Goal: Task Accomplishment & Management: Use online tool/utility

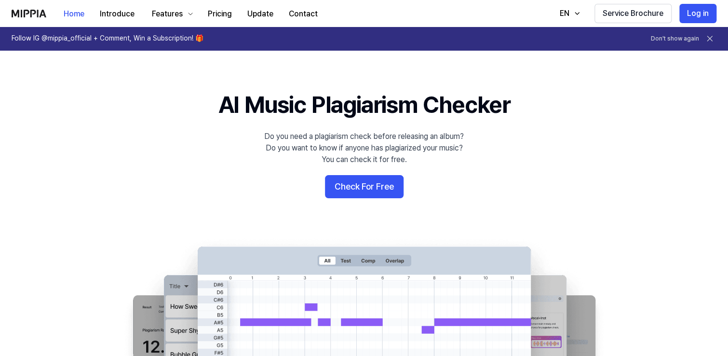
scroll to position [128, 0]
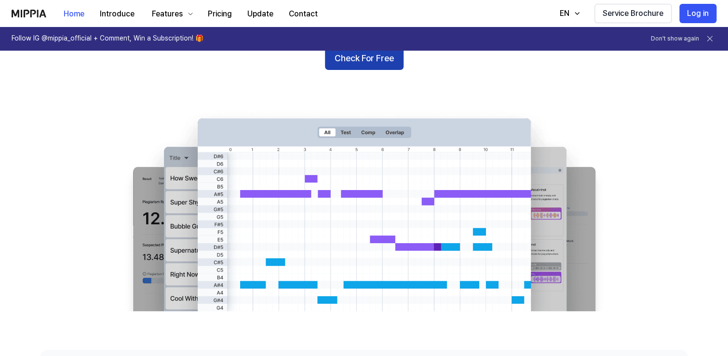
click at [371, 70] on button "Check For Free" at bounding box center [364, 58] width 79 height 23
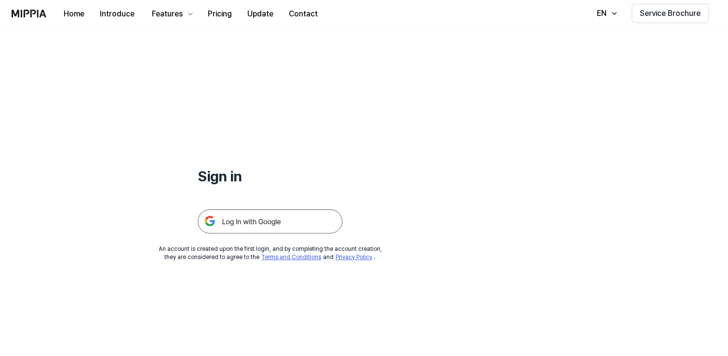
click at [325, 233] on img at bounding box center [270, 221] width 145 height 24
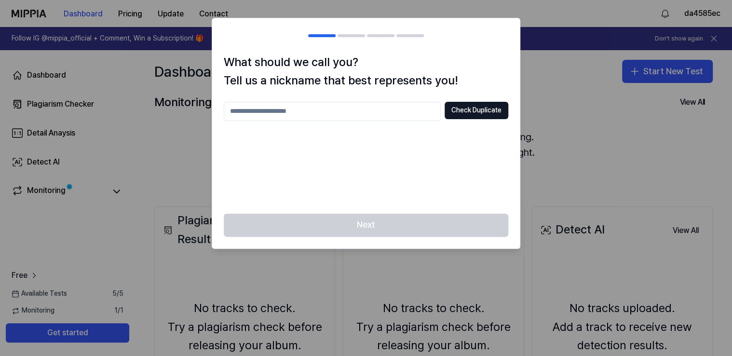
click at [386, 121] on input "text" at bounding box center [332, 111] width 217 height 19
type input "**********"
click at [460, 119] on button "Check Duplicate" at bounding box center [476, 110] width 64 height 17
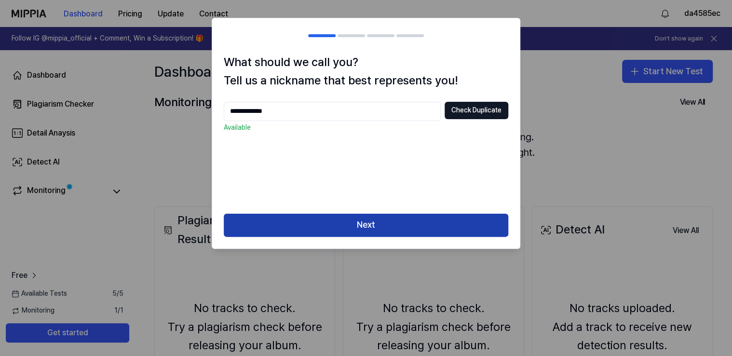
click at [343, 237] on button "Next" at bounding box center [366, 225] width 284 height 23
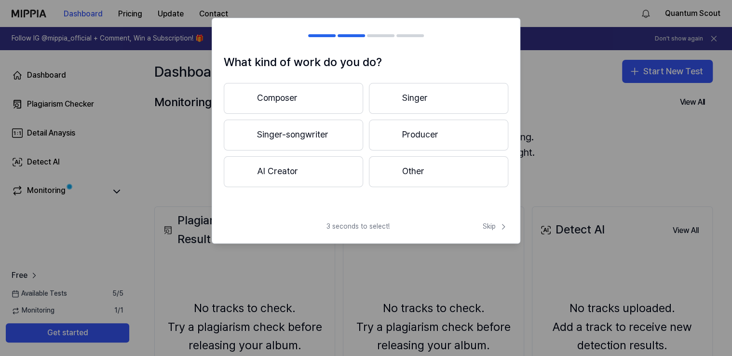
click at [303, 187] on button "AI Creator" at bounding box center [293, 171] width 139 height 31
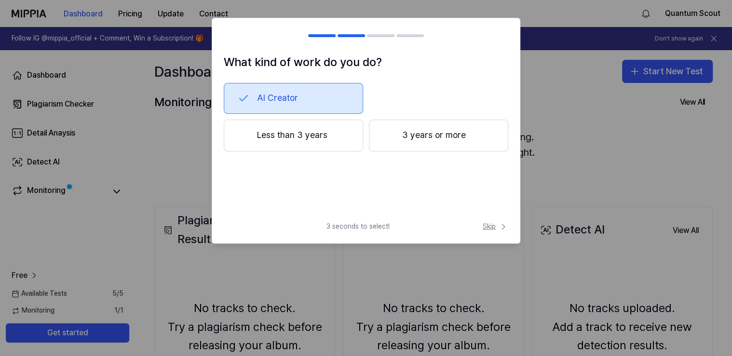
click at [483, 231] on span "Skip" at bounding box center [496, 227] width 26 height 10
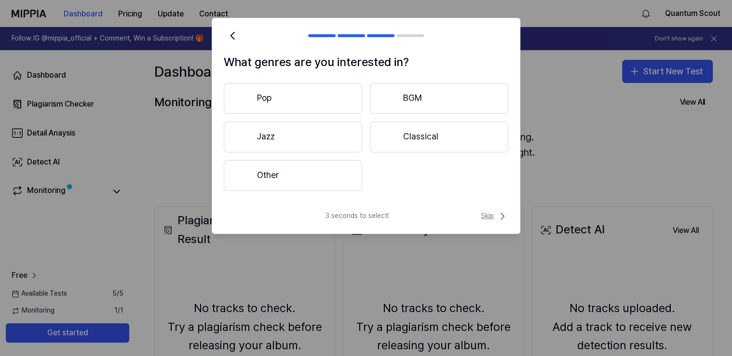
click at [481, 222] on span "Skip" at bounding box center [494, 216] width 27 height 12
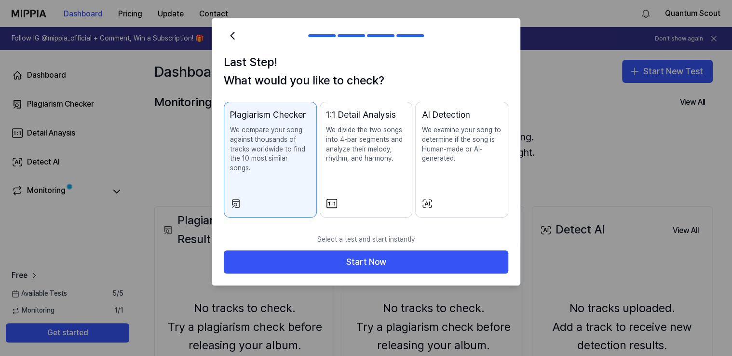
scroll to position [39, 0]
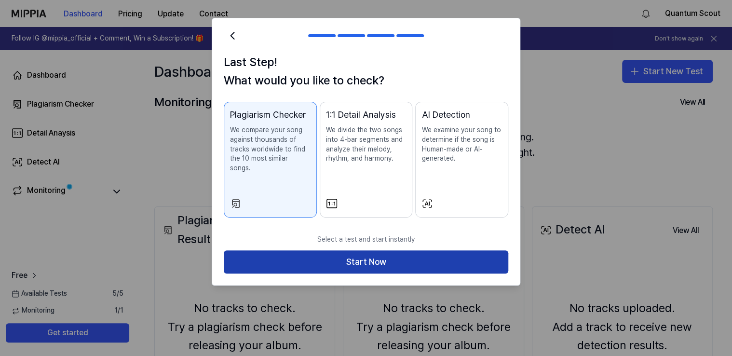
click at [359, 273] on button "Start Now" at bounding box center [366, 261] width 284 height 23
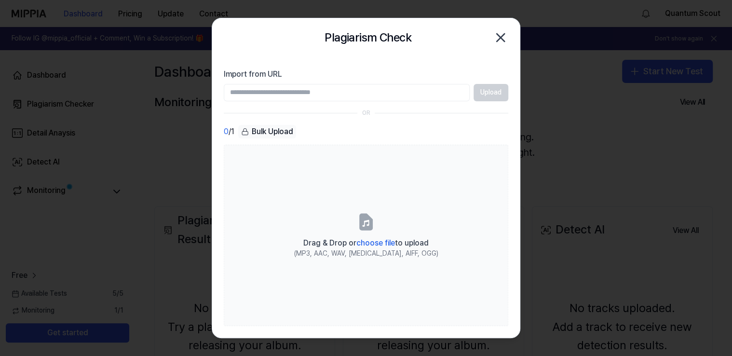
click at [328, 101] on input "Import from URL" at bounding box center [347, 92] width 246 height 17
paste input "**********"
type input "**********"
click at [480, 101] on button "Upload" at bounding box center [490, 92] width 35 height 17
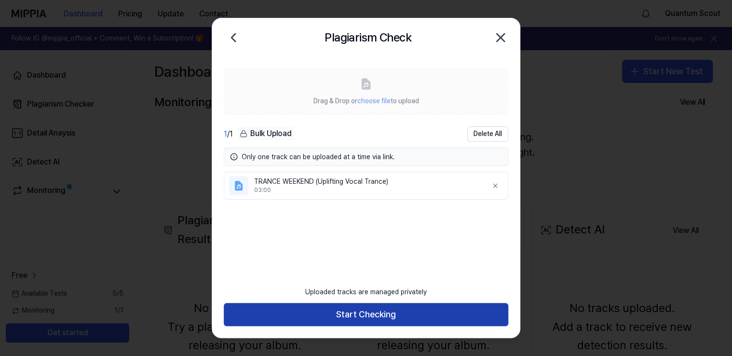
click at [374, 312] on button "Start Checking" at bounding box center [366, 314] width 284 height 23
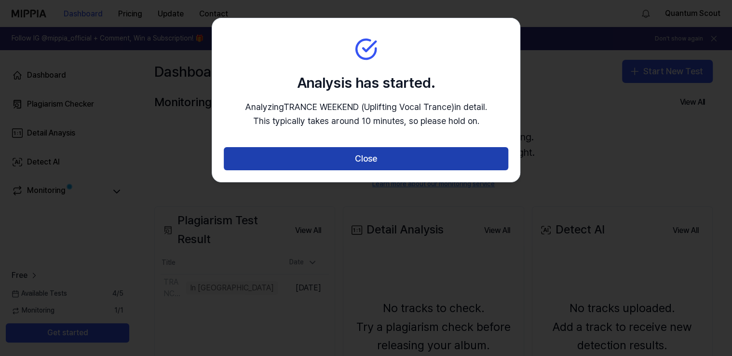
click at [382, 170] on button "Close" at bounding box center [366, 158] width 284 height 23
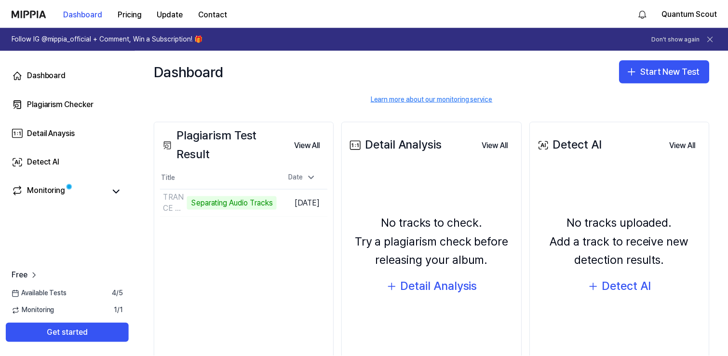
scroll to position [128, 0]
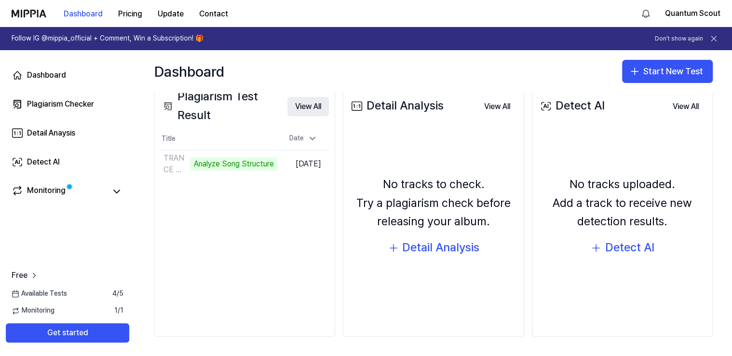
click at [329, 116] on button "View All" at bounding box center [307, 106] width 41 height 19
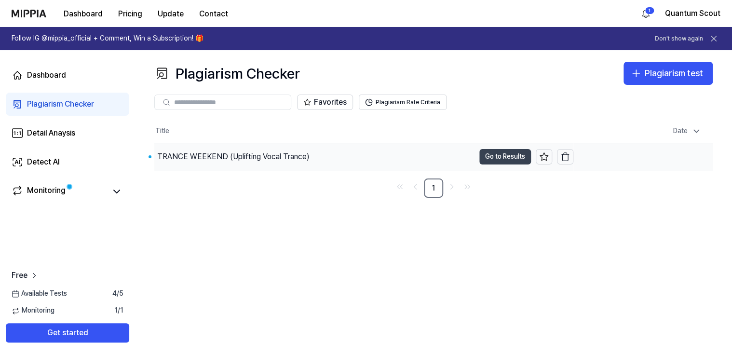
click at [488, 164] on button "Go to Results" at bounding box center [505, 156] width 52 height 15
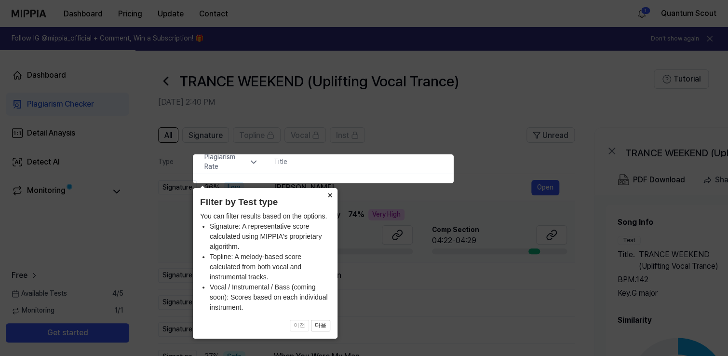
click at [326, 193] on button "×" at bounding box center [329, 194] width 15 height 13
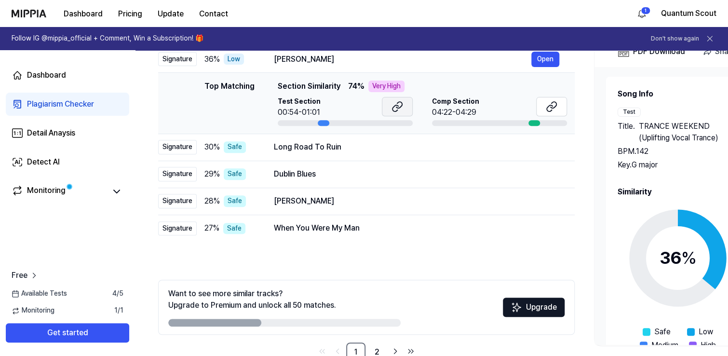
scroll to position [0, 0]
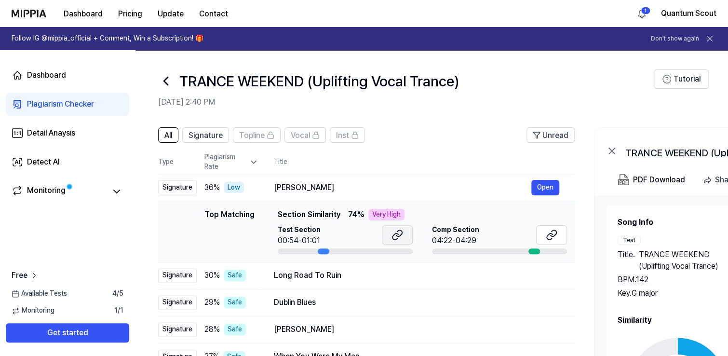
click at [403, 241] on icon at bounding box center [397, 235] width 12 height 12
click at [557, 241] on icon at bounding box center [552, 235] width 12 height 12
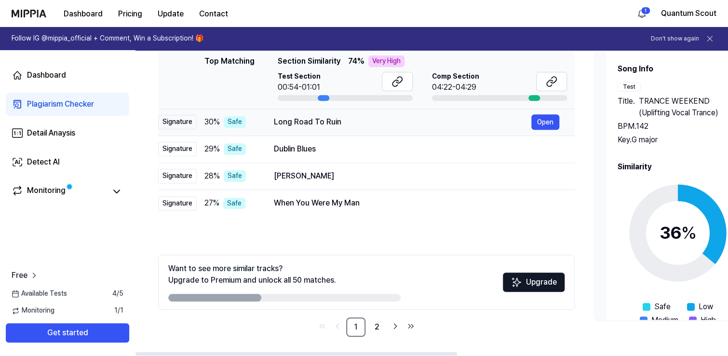
scroll to position [280, 0]
click at [387, 321] on link "2" at bounding box center [376, 326] width 19 height 19
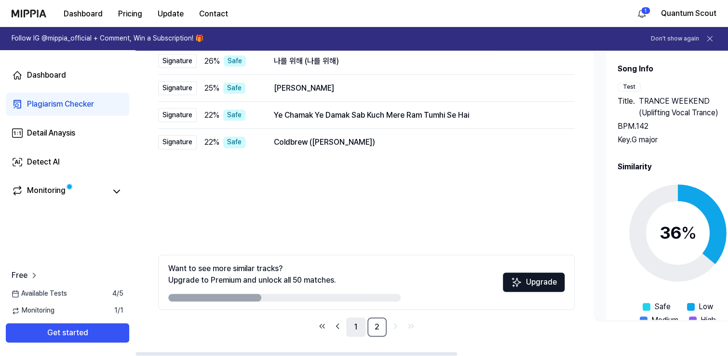
click at [365, 321] on link "1" at bounding box center [355, 326] width 19 height 19
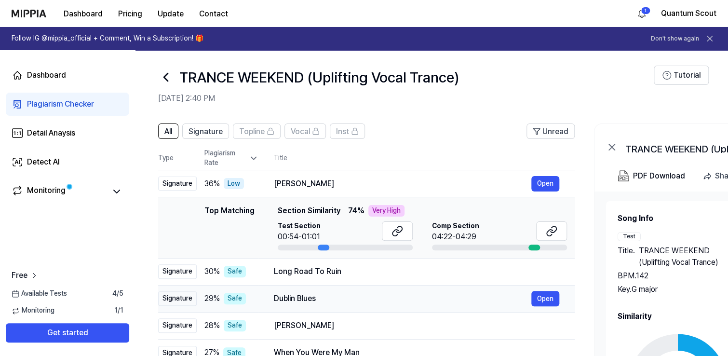
scroll to position [0, 0]
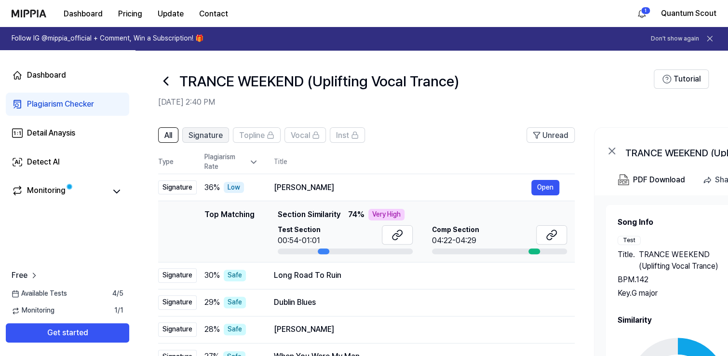
click at [223, 141] on span "Signature" at bounding box center [205, 136] width 34 height 12
drag, startPoint x: 403, startPoint y: 313, endPoint x: 415, endPoint y: 314, distance: 11.6
click at [413, 254] on div at bounding box center [345, 251] width 135 height 6
click at [174, 89] on icon at bounding box center [165, 80] width 15 height 15
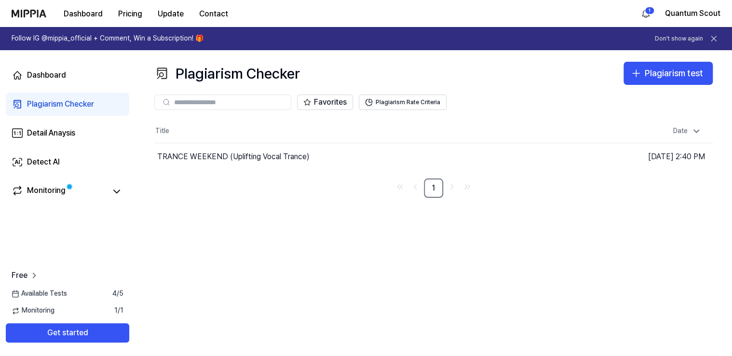
click at [512, 74] on div "Plagiarism Checker Plagiarism test Plagiarism Checker Detail Analysis Detect AI…" at bounding box center [433, 203] width 597 height 306
